Goal: Task Accomplishment & Management: Complete application form

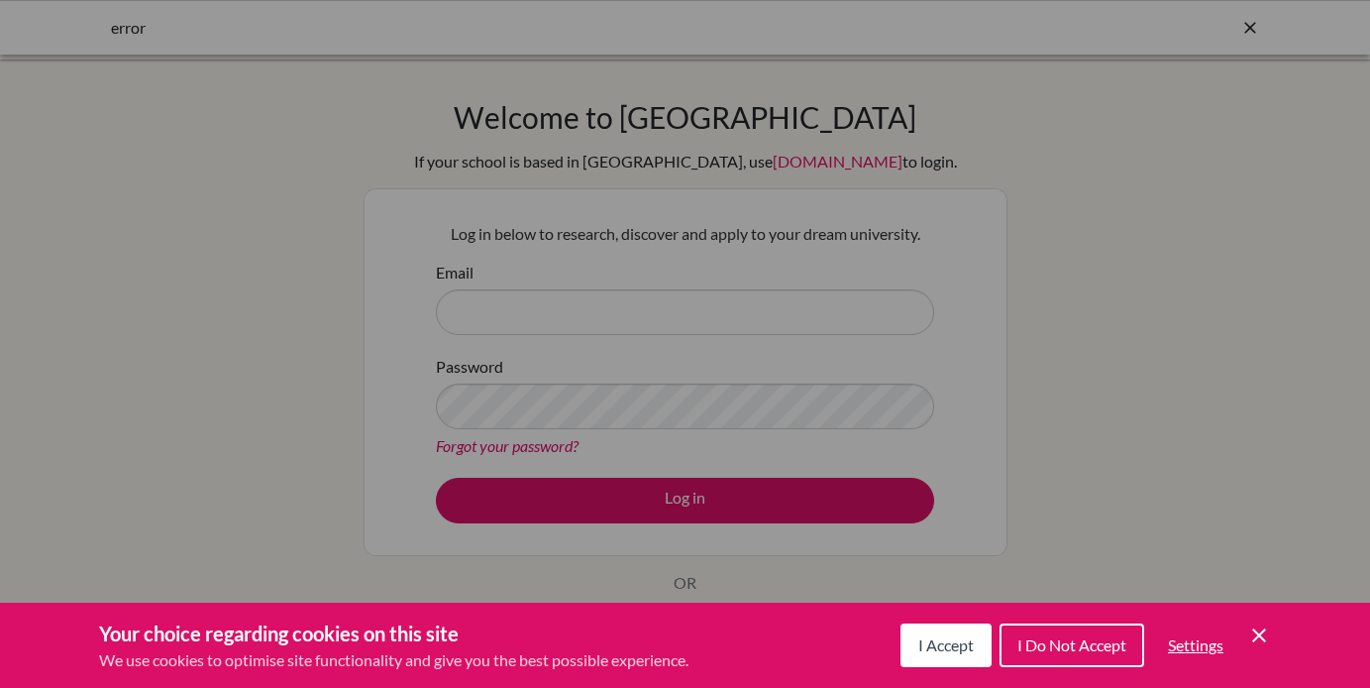
click at [1078, 276] on div "Cookie Preferences" at bounding box center [685, 344] width 1370 height 688
click at [936, 646] on span "I Accept" at bounding box center [945, 644] width 55 height 19
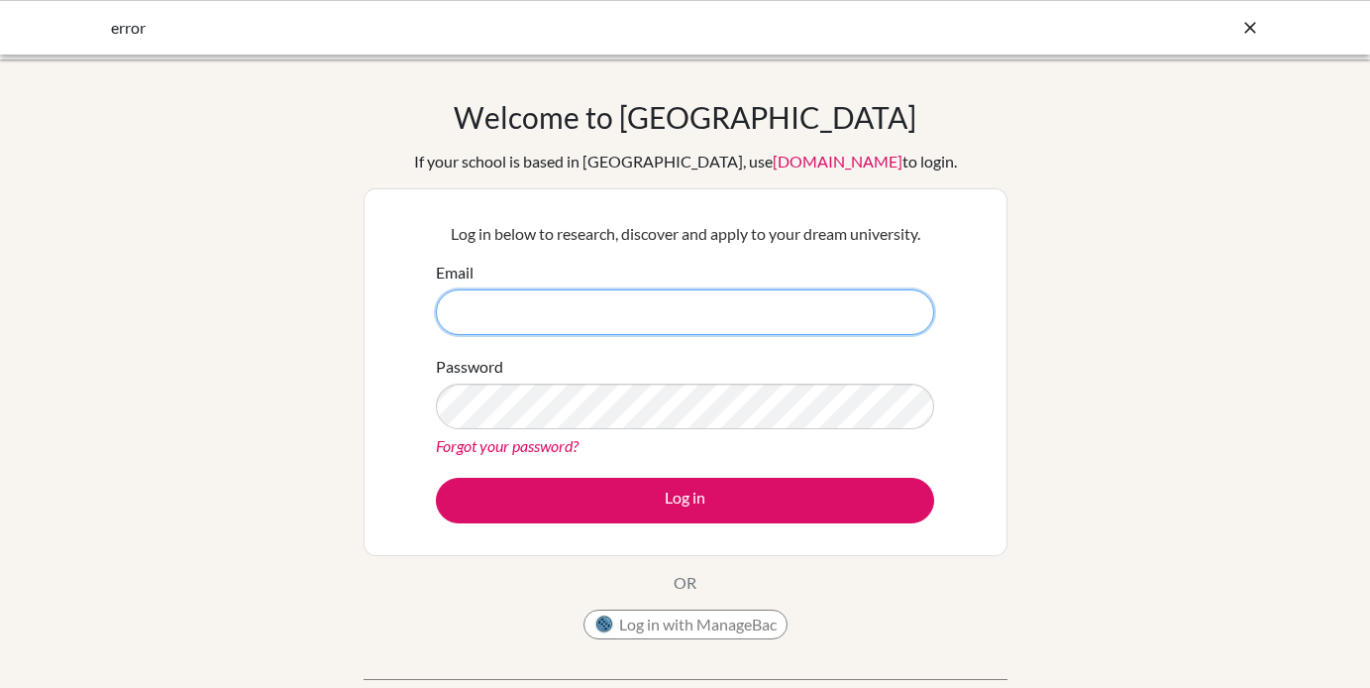
click at [805, 324] on input "Email" at bounding box center [685, 312] width 498 height 46
type input "[EMAIL_ADDRESS][DOMAIN_NAME]"
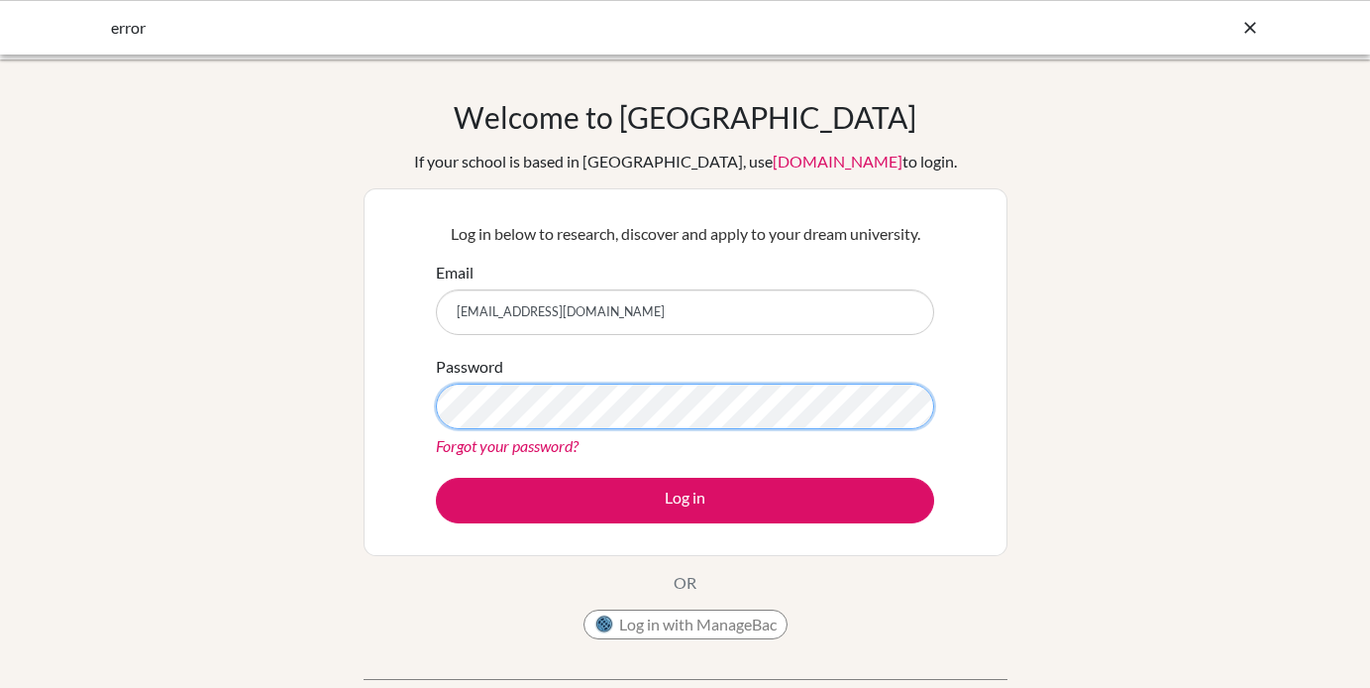
click at [436, 478] on button "Log in" at bounding box center [685, 501] width 498 height 46
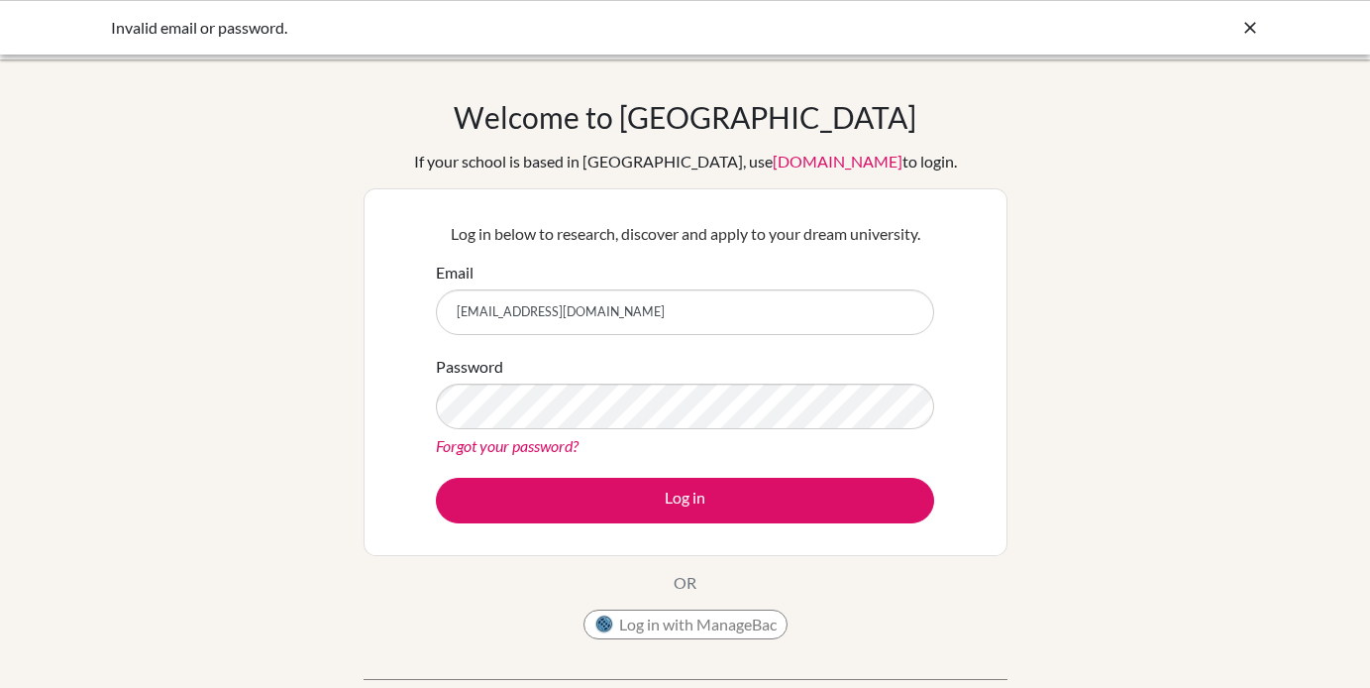
click at [557, 444] on link "Forgot your password?" at bounding box center [507, 445] width 143 height 19
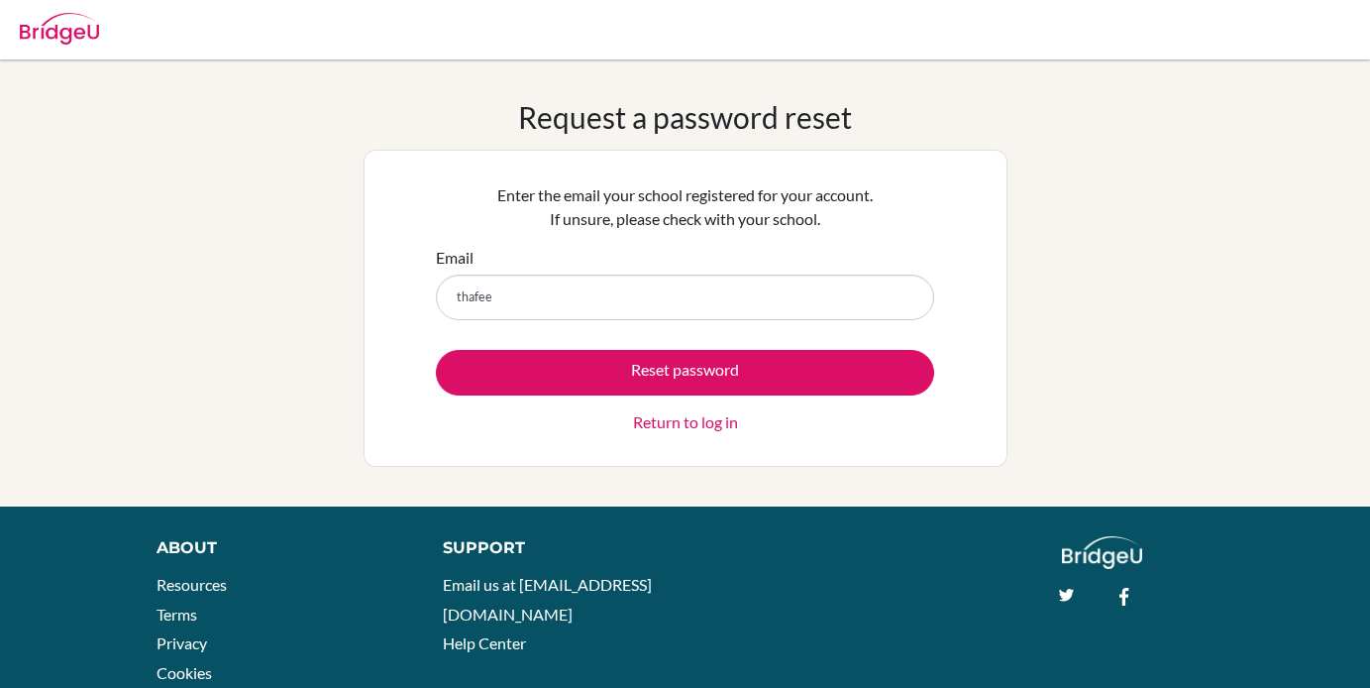
click at [627, 313] on input "thafee" at bounding box center [685, 297] width 498 height 46
type input "[EMAIL_ADDRESS][DOMAIN_NAME]"
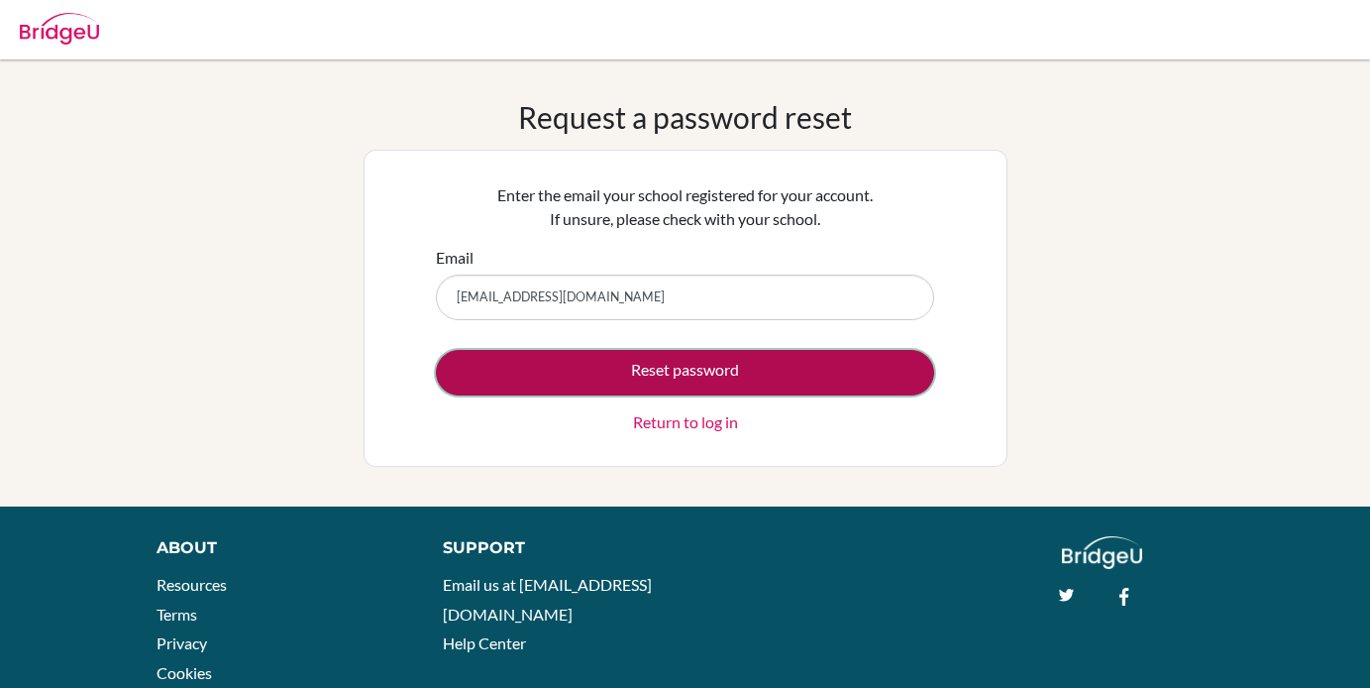
click at [632, 377] on button "Reset password" at bounding box center [685, 373] width 498 height 46
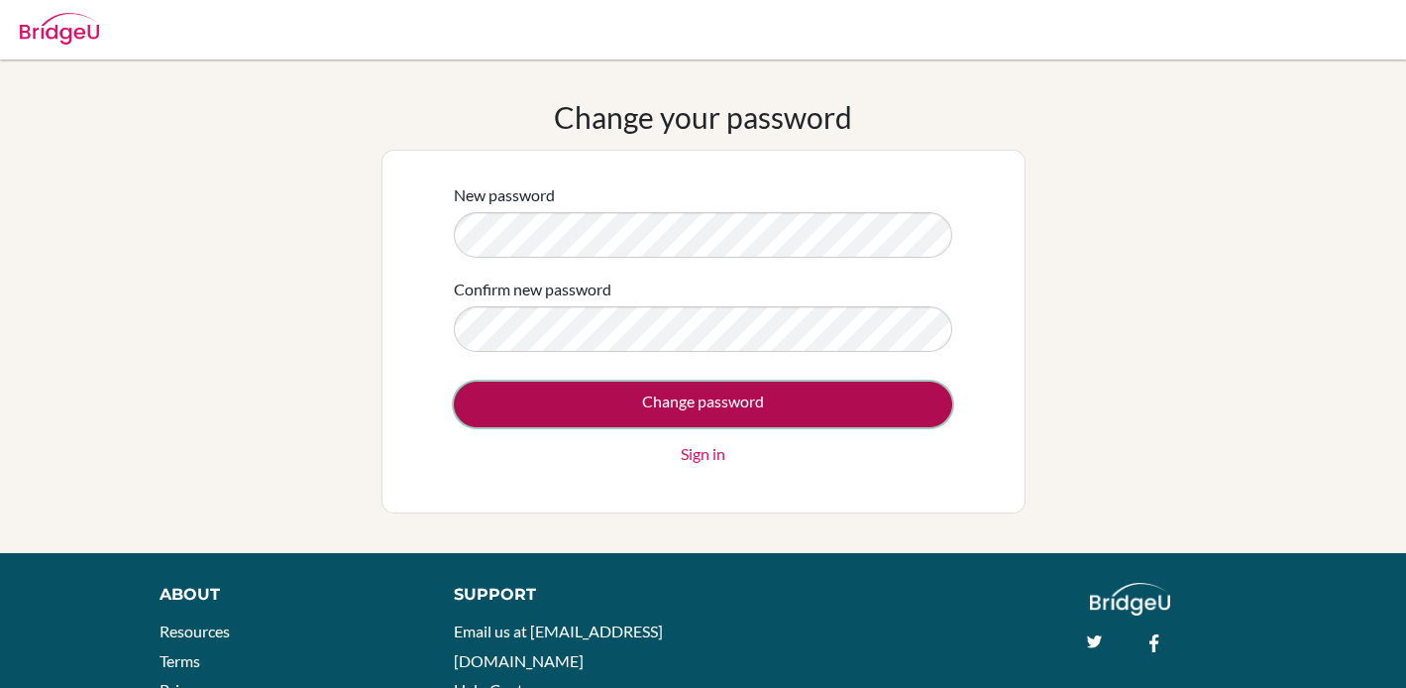
click at [558, 394] on input "Change password" at bounding box center [703, 404] width 498 height 46
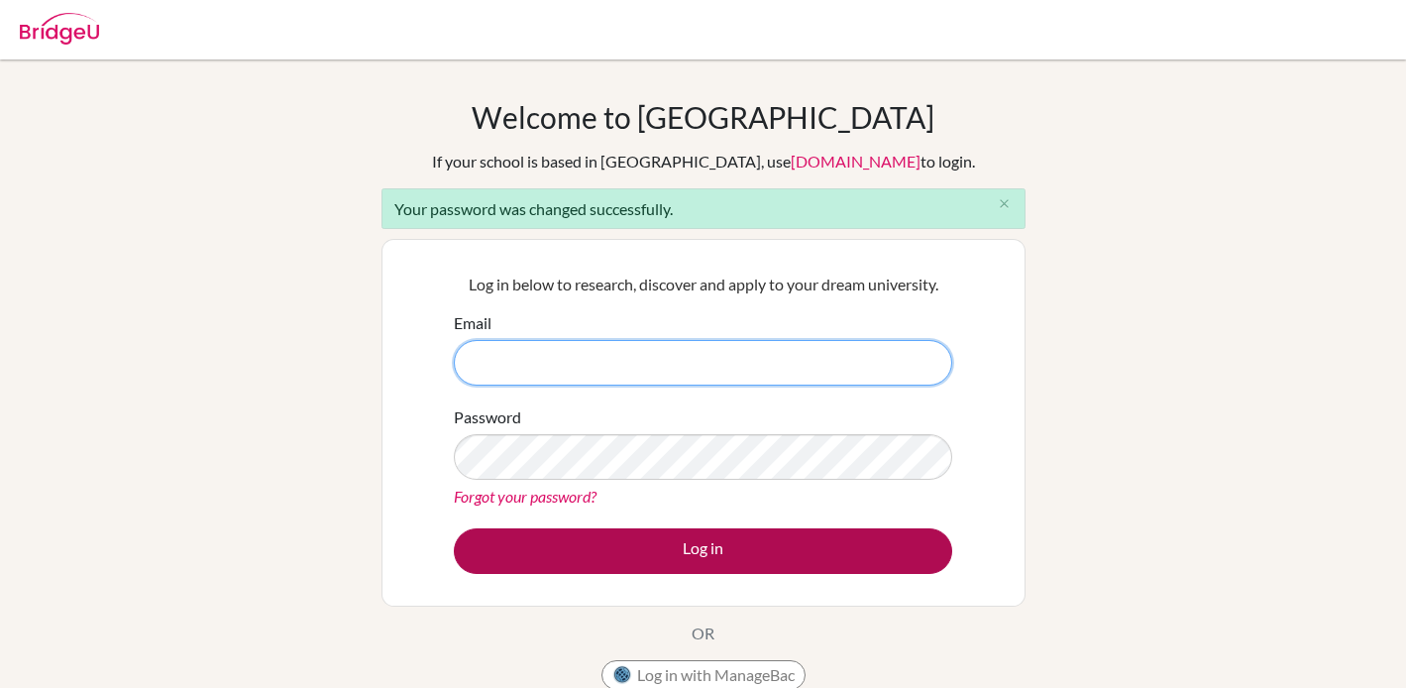
type input "thafeez@ris.ae"
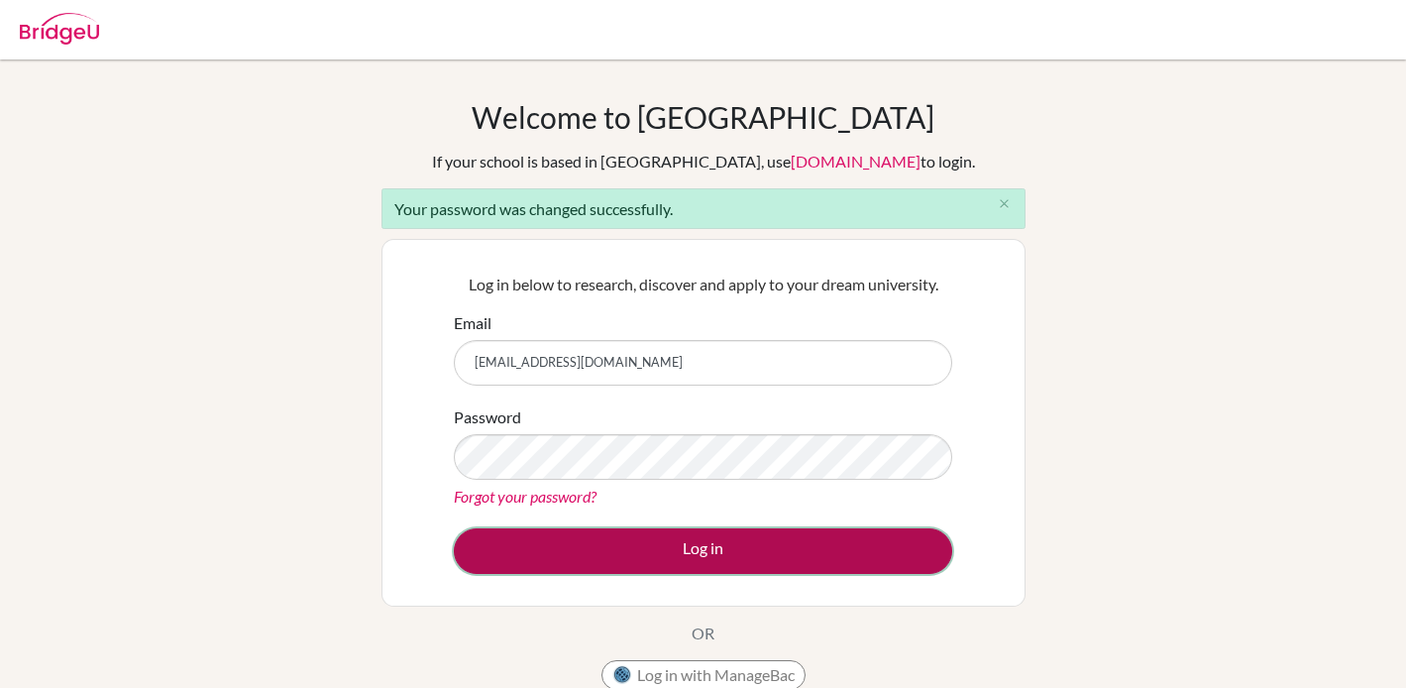
click at [663, 568] on button "Log in" at bounding box center [703, 551] width 498 height 46
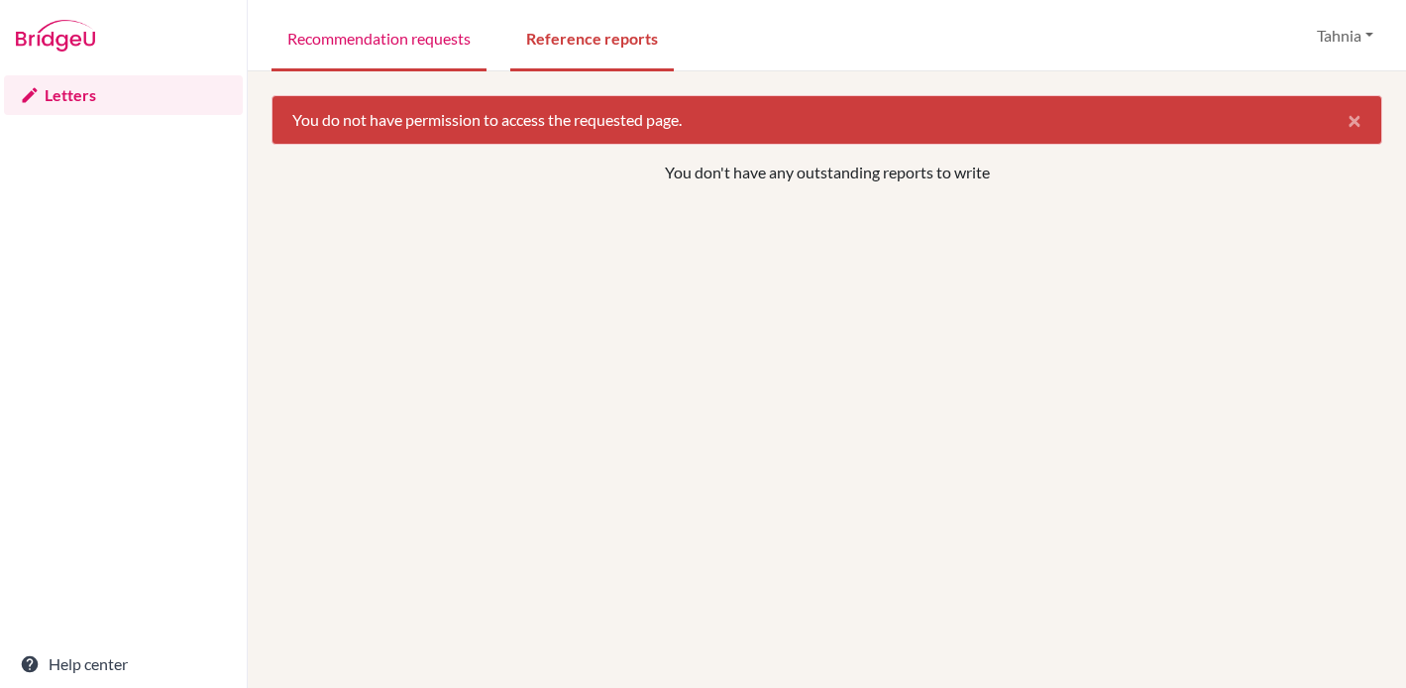
click at [464, 35] on link "Recommendation requests" at bounding box center [378, 37] width 215 height 68
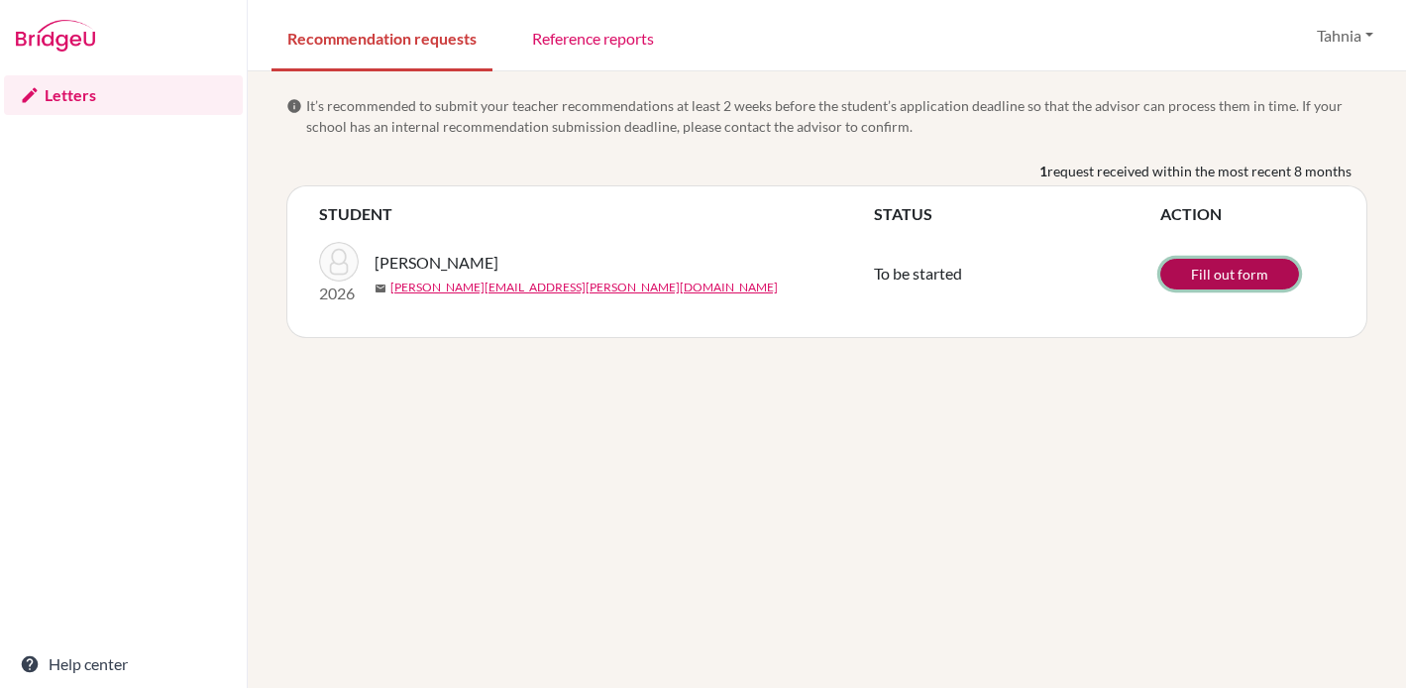
click at [1235, 283] on link "Fill out form" at bounding box center [1229, 274] width 139 height 31
